Goal: Use online tool/utility: Utilize a website feature to perform a specific function

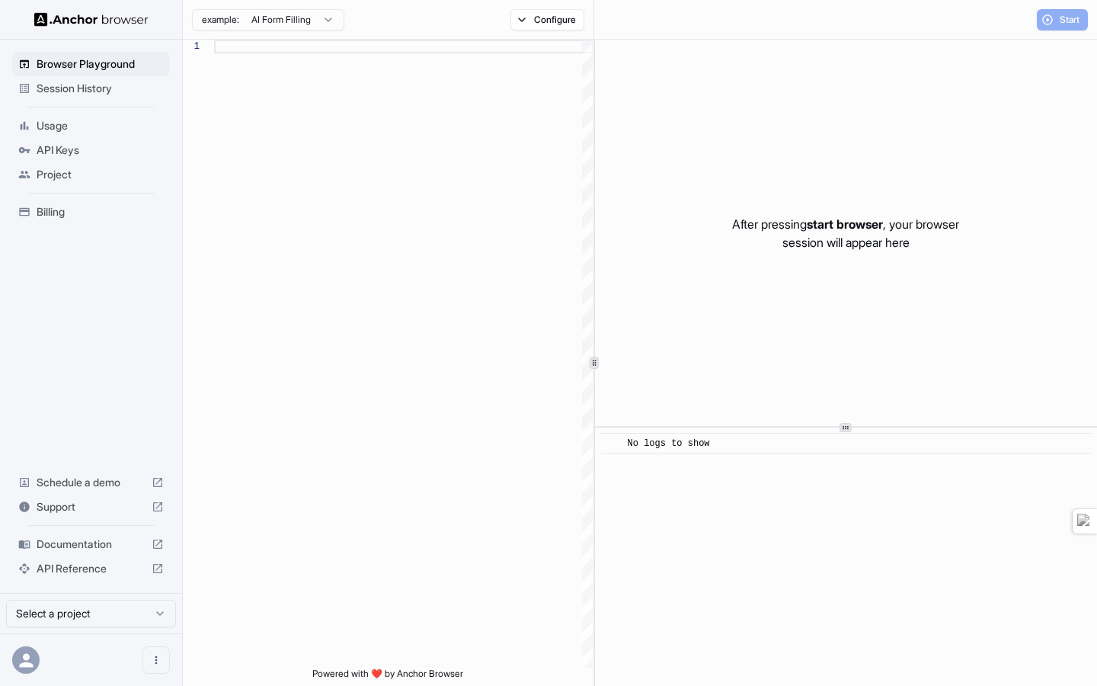
scroll to position [96, 0]
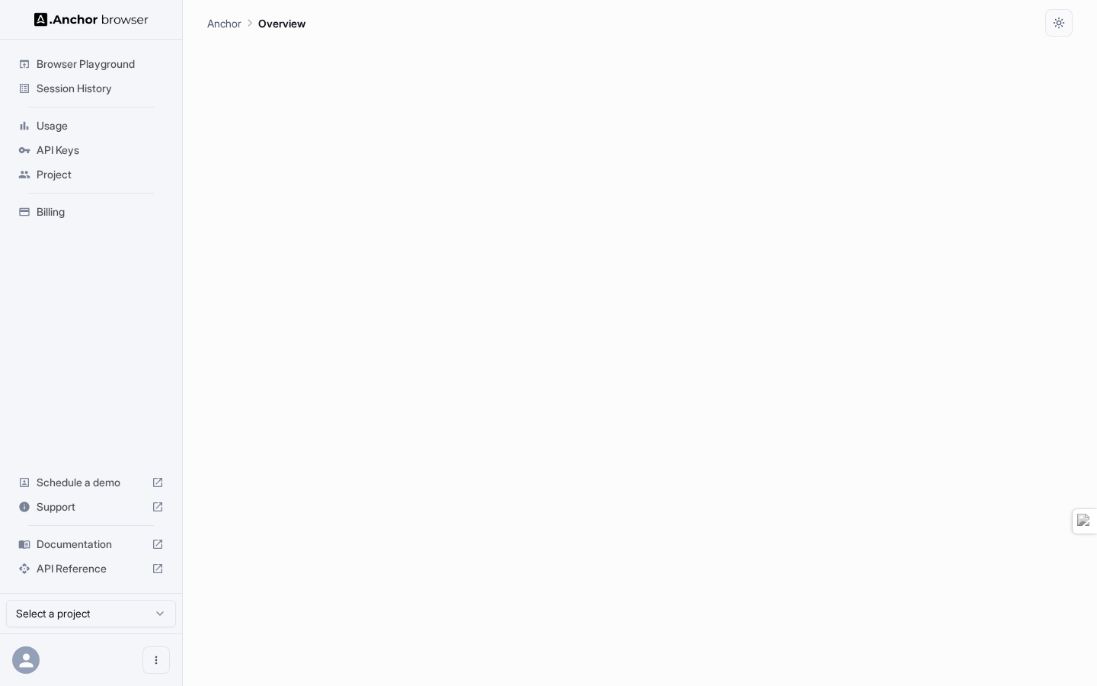
click at [90, 65] on span "Browser Playground" at bounding box center [100, 63] width 127 height 15
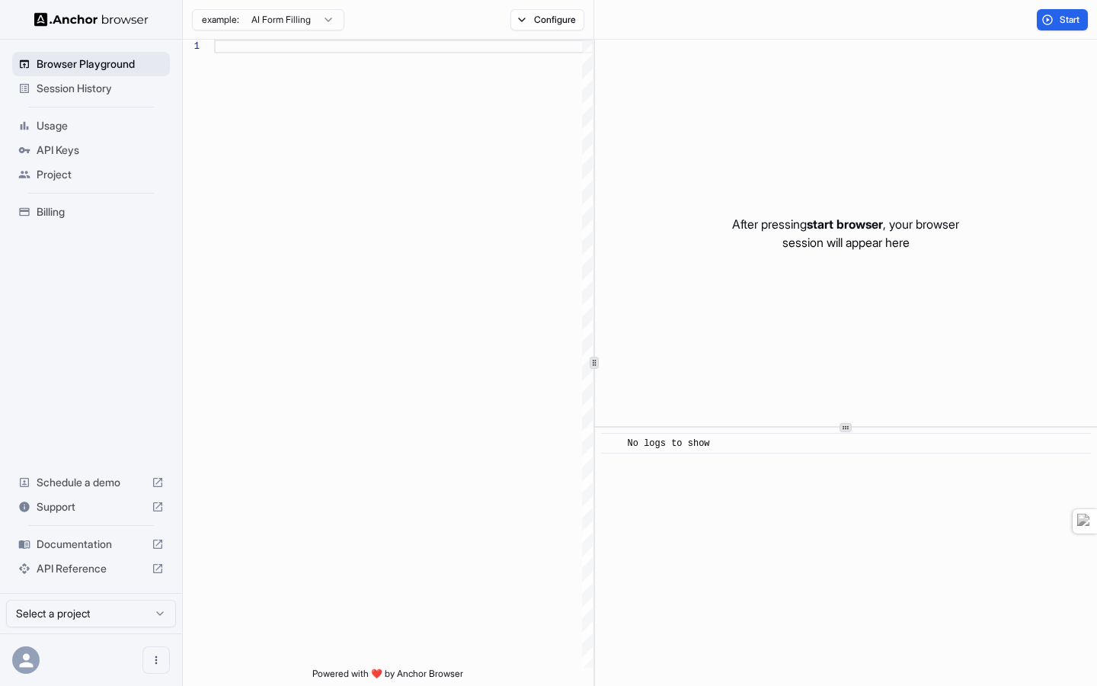
scroll to position [96, 0]
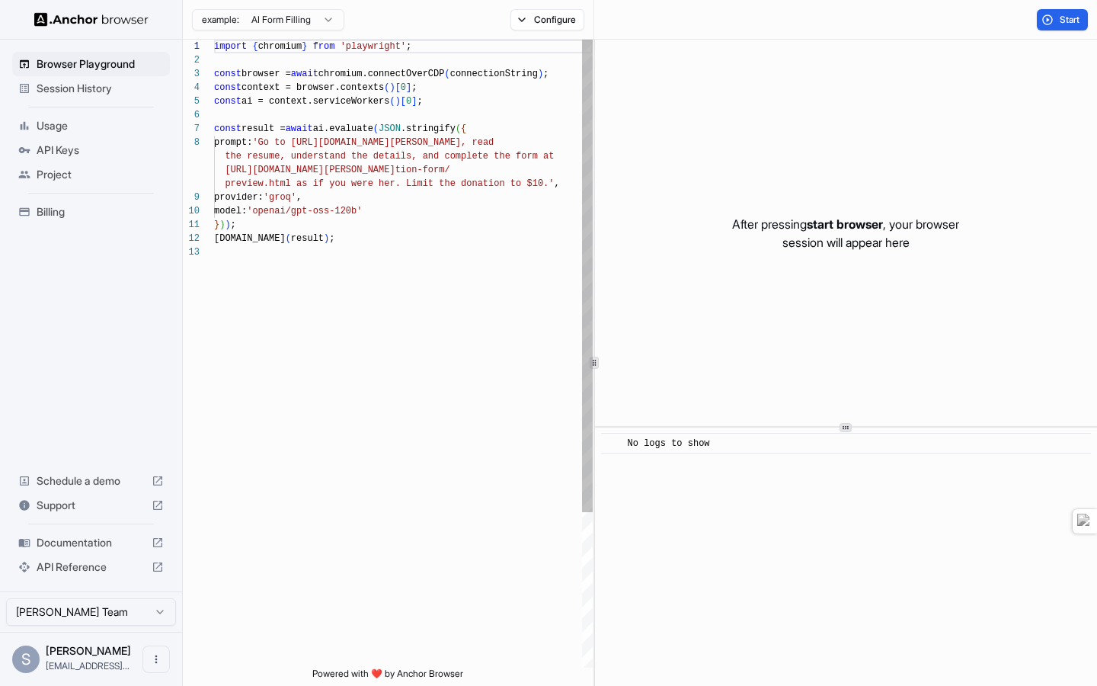
scroll to position [96, 0]
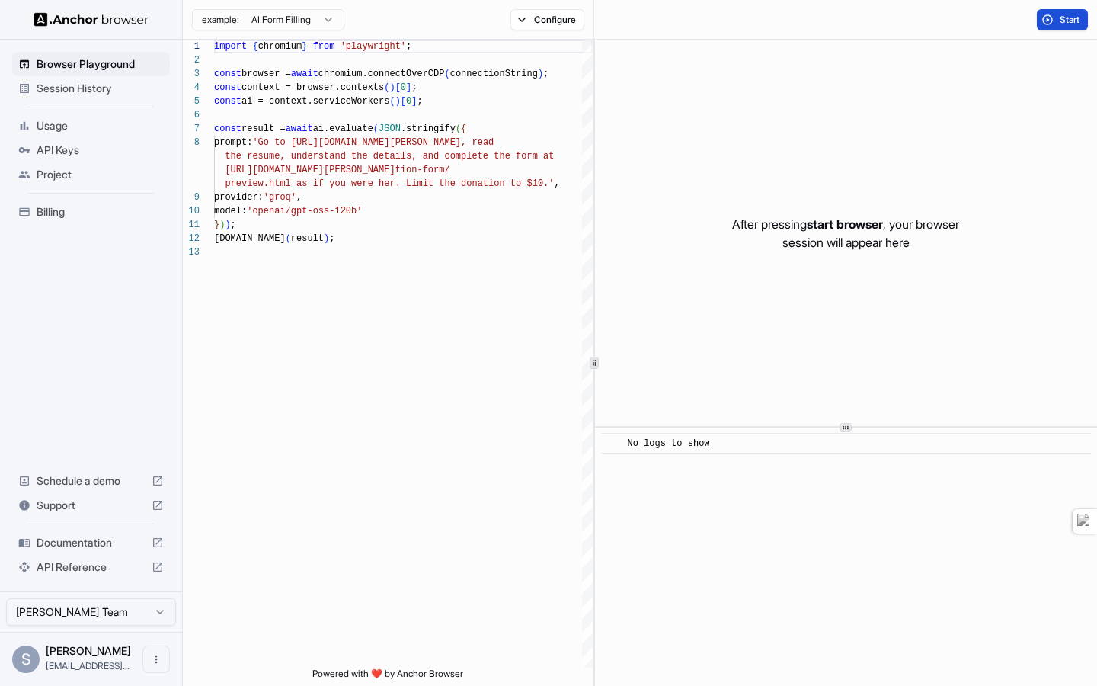
click at [1068, 24] on span "Start" at bounding box center [1070, 20] width 21 height 12
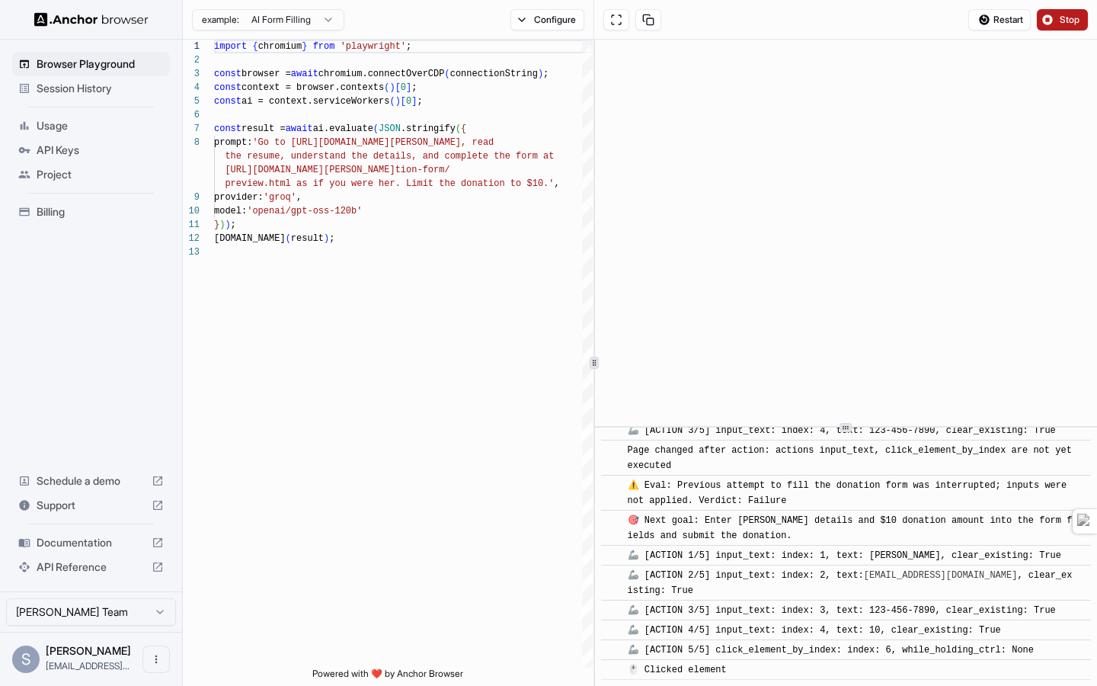
scroll to position [907, 0]
